Goal: Task Accomplishment & Management: Manage account settings

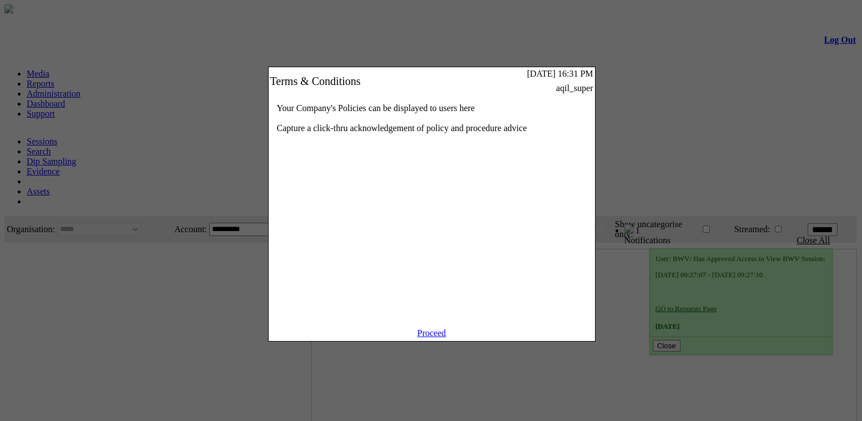
click at [428, 338] on link "Proceed" at bounding box center [431, 332] width 29 height 9
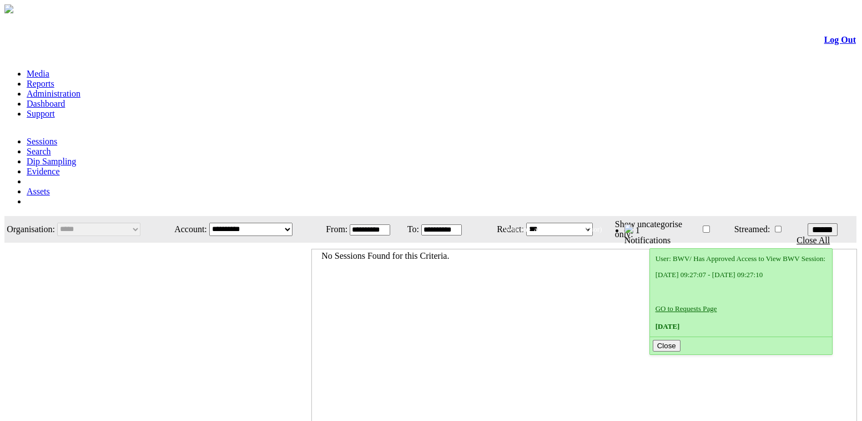
click at [80, 89] on link "Administration" at bounding box center [54, 93] width 54 height 9
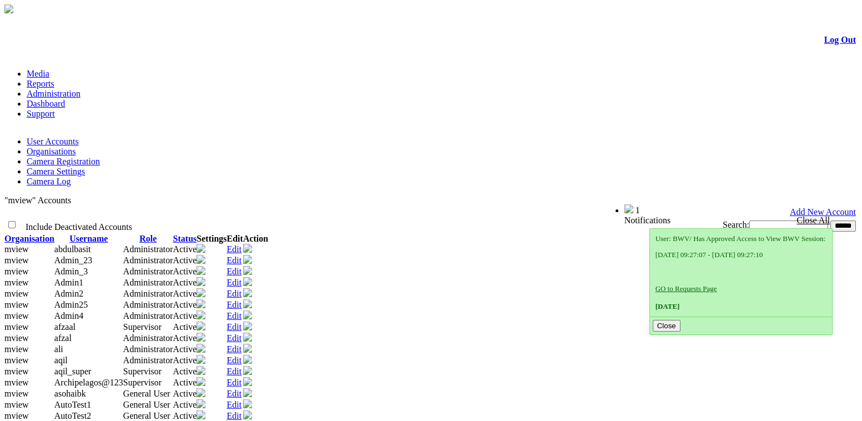
click at [76, 147] on link "Organisations" at bounding box center [51, 151] width 49 height 9
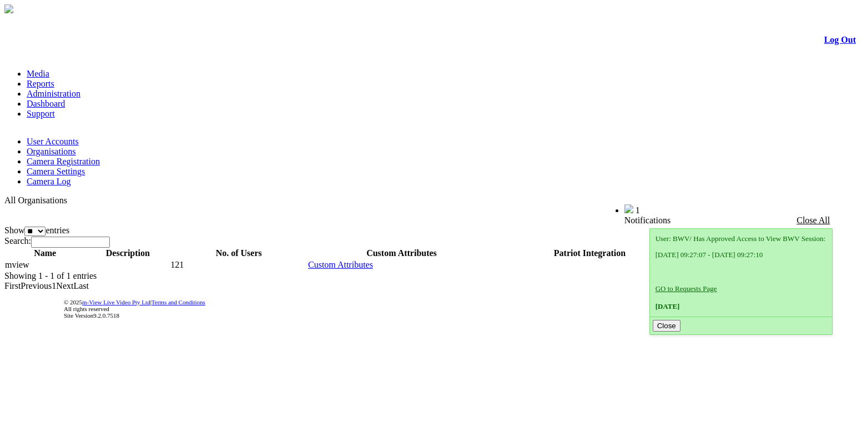
click at [731, 260] on link "Edit" at bounding box center [723, 264] width 15 height 9
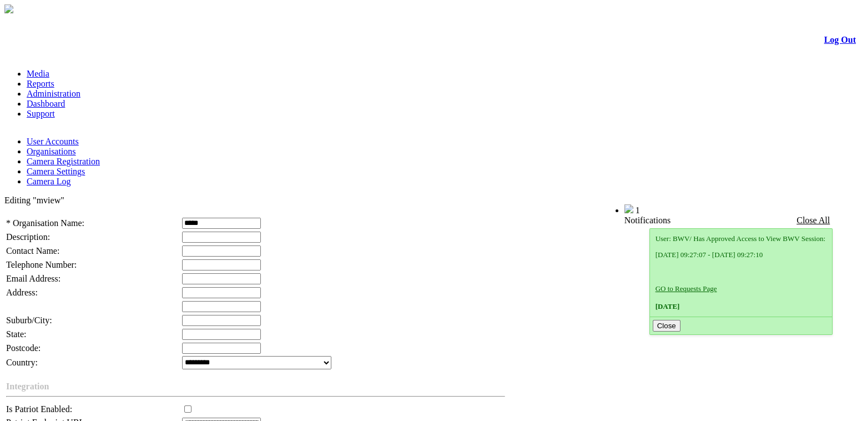
click at [832, 44] on link "Log Out" at bounding box center [840, 39] width 32 height 9
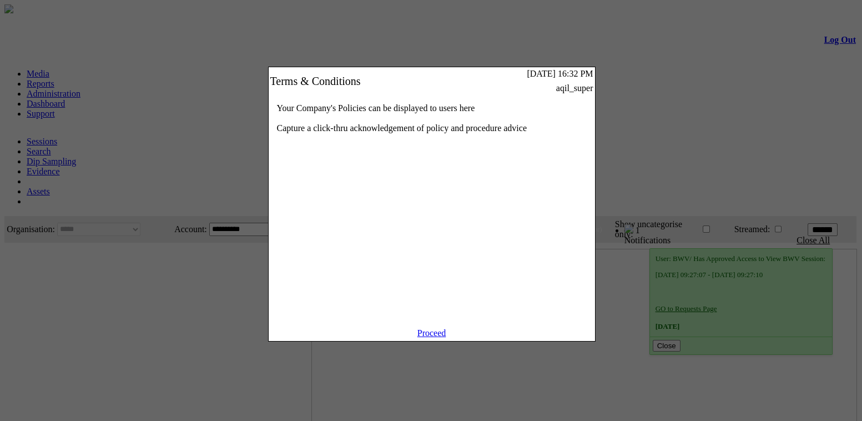
click at [432, 338] on link "Proceed" at bounding box center [431, 332] width 29 height 9
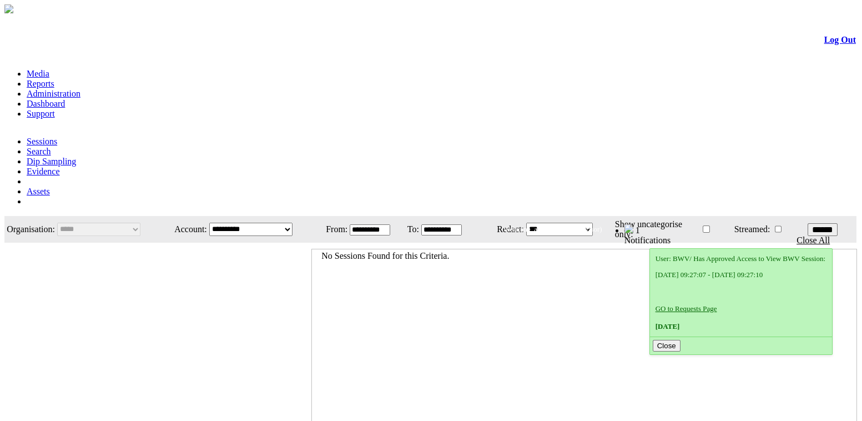
click at [80, 89] on link "Administration" at bounding box center [54, 93] width 54 height 9
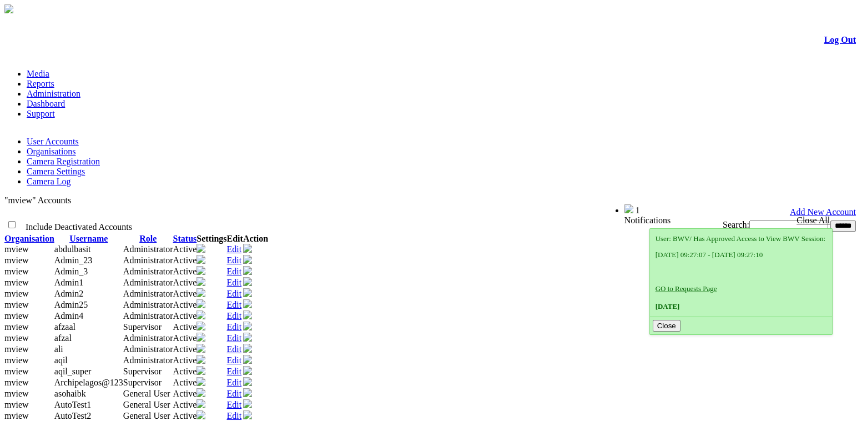
click at [76, 147] on link "Organisations" at bounding box center [51, 151] width 49 height 9
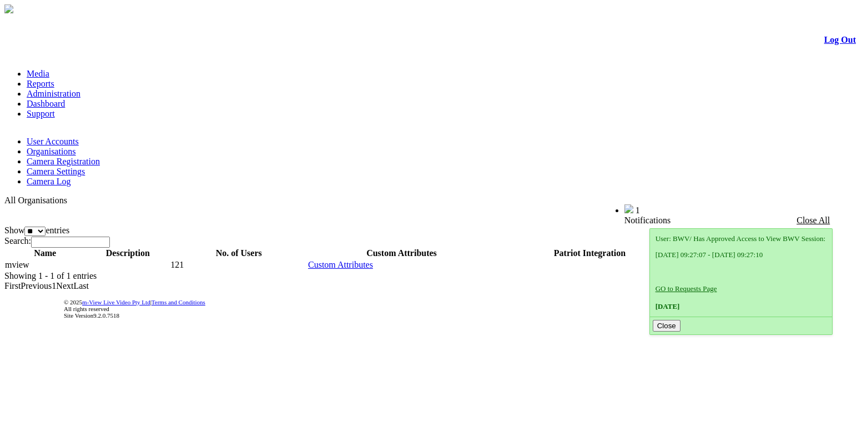
click at [731, 260] on link "Edit" at bounding box center [723, 264] width 15 height 9
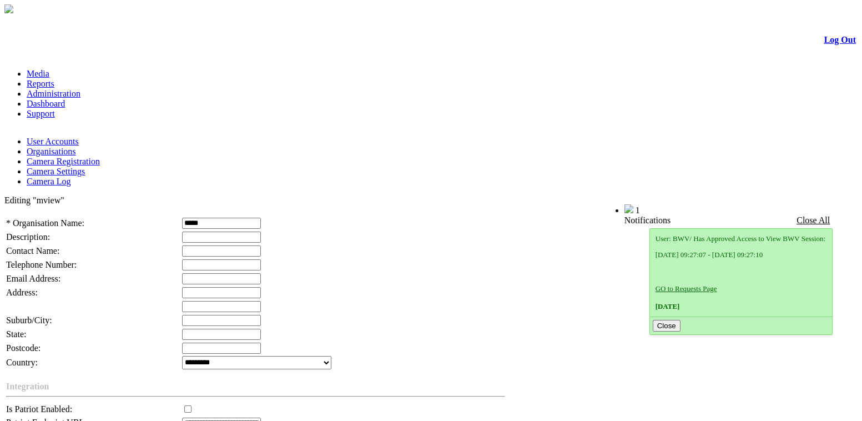
click at [825, 44] on link "Log Out" at bounding box center [840, 39] width 32 height 9
